Goal: Check status: Check status

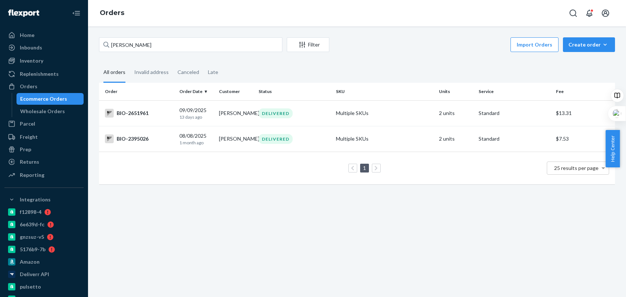
click at [85, 47] on div "Home Inbounds Shipping Plans Problems Inventory Products Branded Packaging Repl…" at bounding box center [313, 148] width 626 height 297
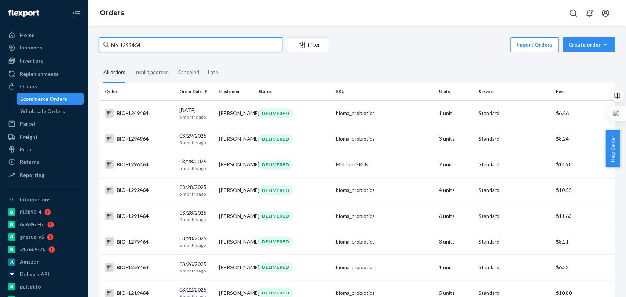
drag, startPoint x: 103, startPoint y: 46, endPoint x: 83, endPoint y: 44, distance: 20.7
click at [83, 44] on div "Home Inbounds Shipping Plans Problems Inventory Products Branded Packaging Repl…" at bounding box center [313, 148] width 626 height 297
paste input "[PERSON_NAME] and [PERSON_NAME]"
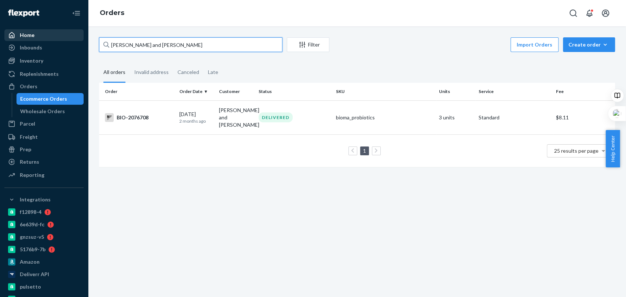
drag, startPoint x: 178, startPoint y: 41, endPoint x: 47, endPoint y: 33, distance: 131.8
click at [47, 33] on div "Home Inbounds Shipping Plans Problems Inventory Products Branded Packaging Repl…" at bounding box center [313, 148] width 626 height 297
paste input "text"
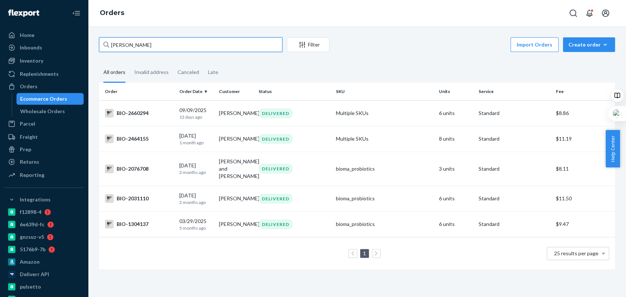
type input "[PERSON_NAME]"
click at [284, 74] on fieldset "All orders Invalid address Canceled Late" at bounding box center [357, 73] width 516 height 20
click at [387, 111] on td "Multiple SKUs" at bounding box center [384, 113] width 103 height 26
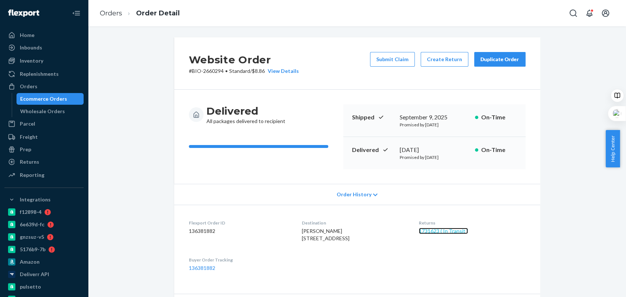
click at [451, 232] on link "1731623 ( In Transit )" at bounding box center [443, 231] width 49 height 6
